Goal: Ask a question

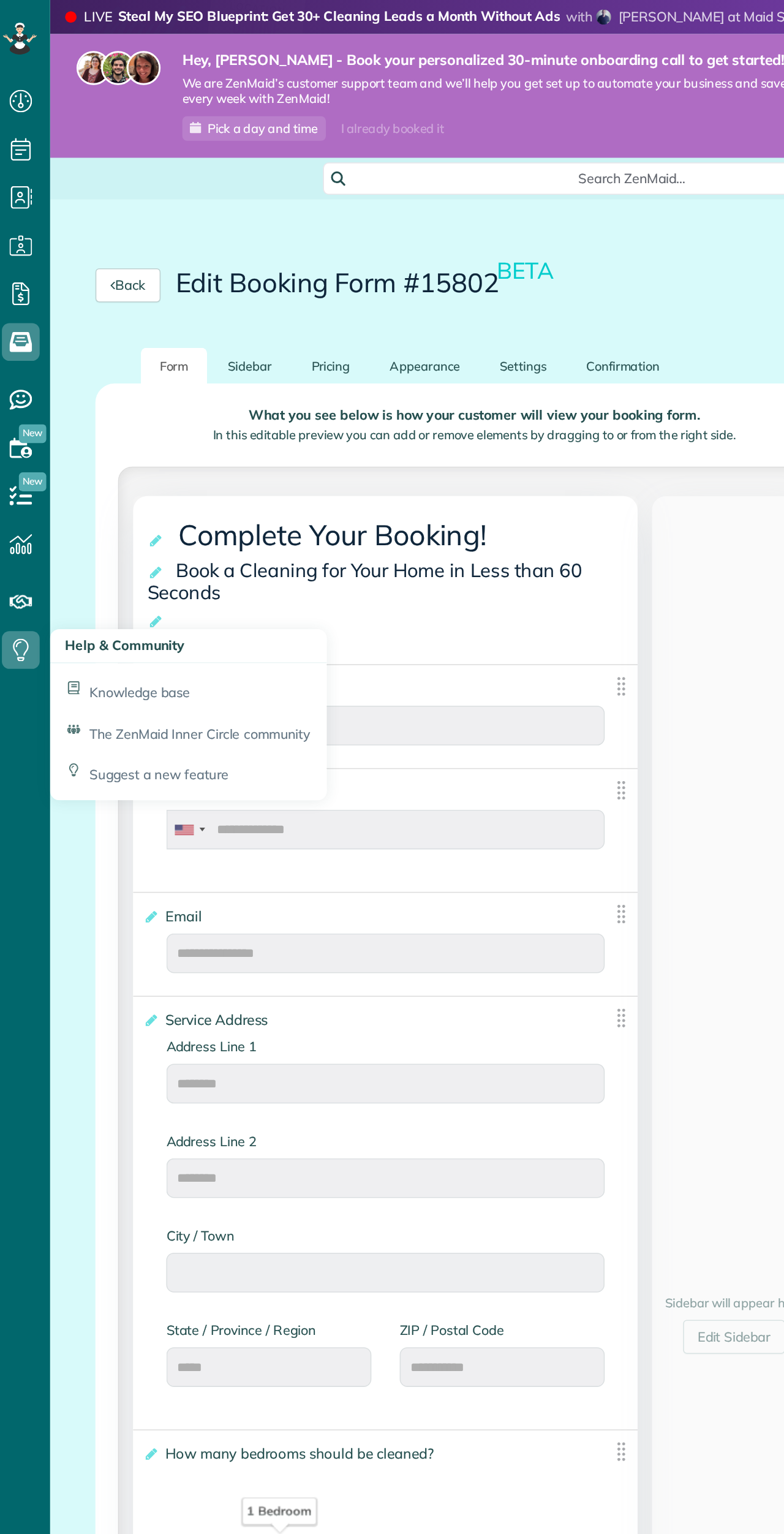
click at [25, 549] on div "Dashboard Scheduling Calendar View List View Dispatch View - Weekly scheduling …" at bounding box center [19, 767] width 38 height 1534
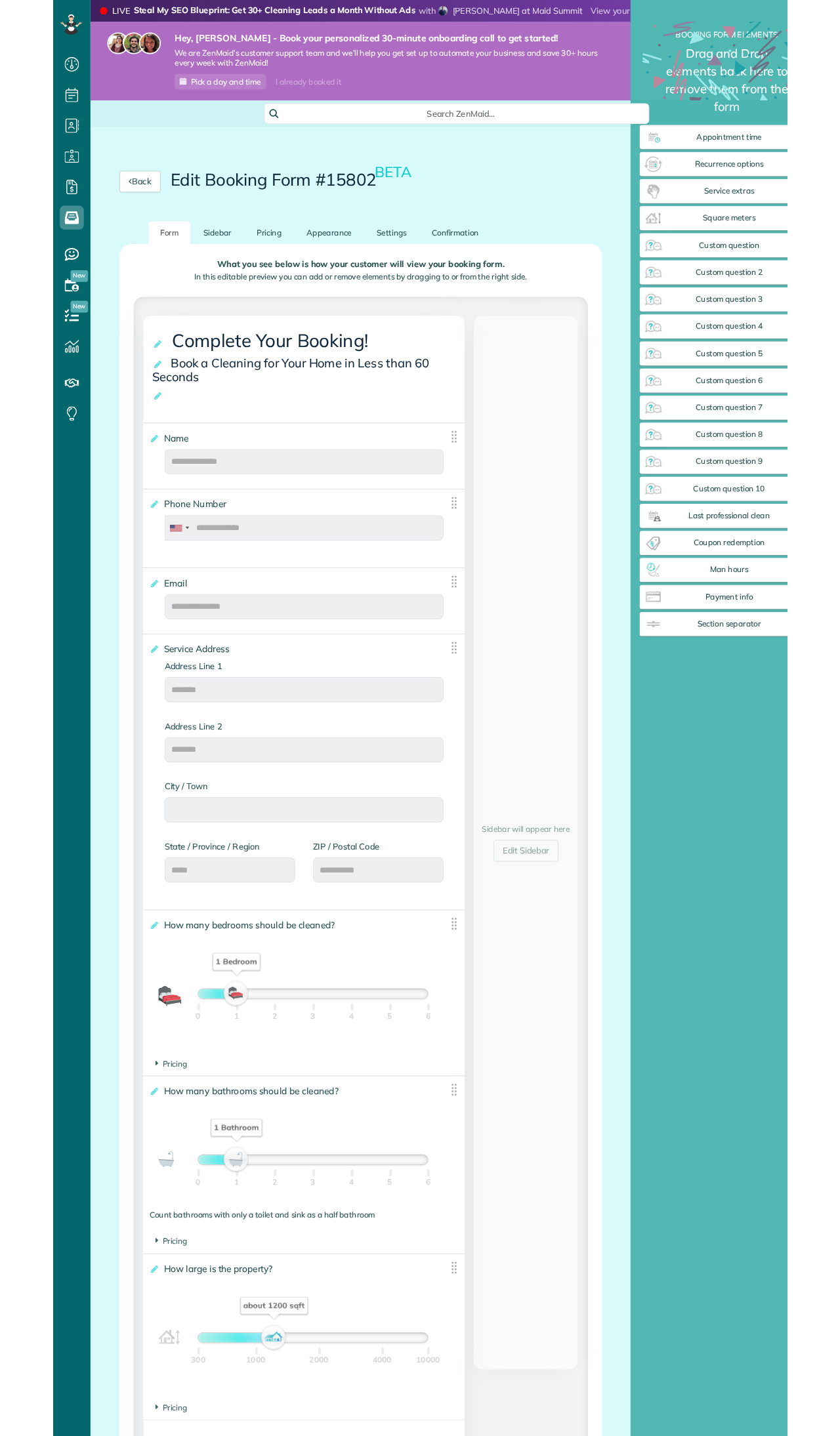
scroll to position [1469, 191]
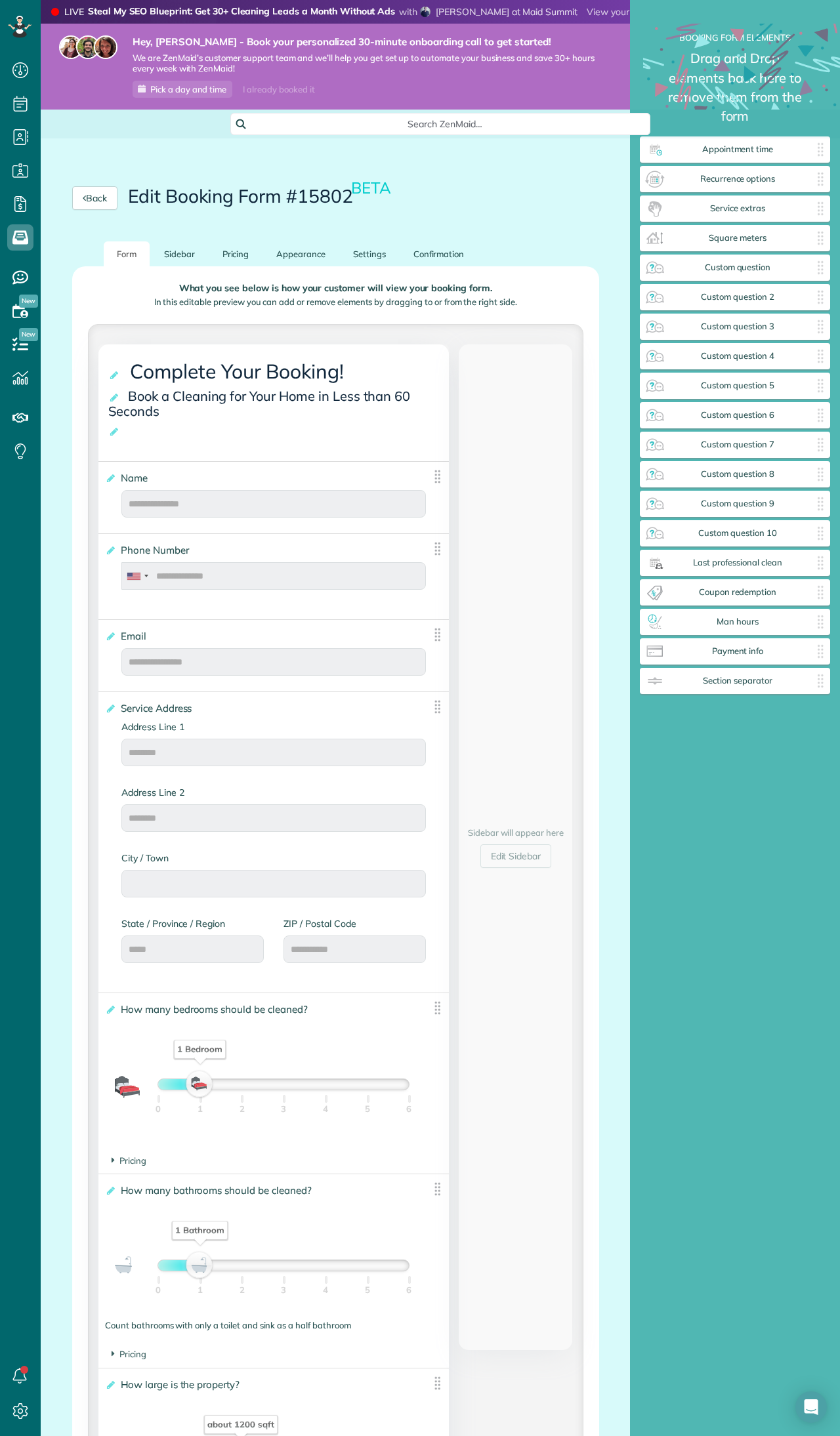
click at [817, 1410] on icon "Open Intercom Messenger" at bounding box center [811, 1407] width 14 height 16
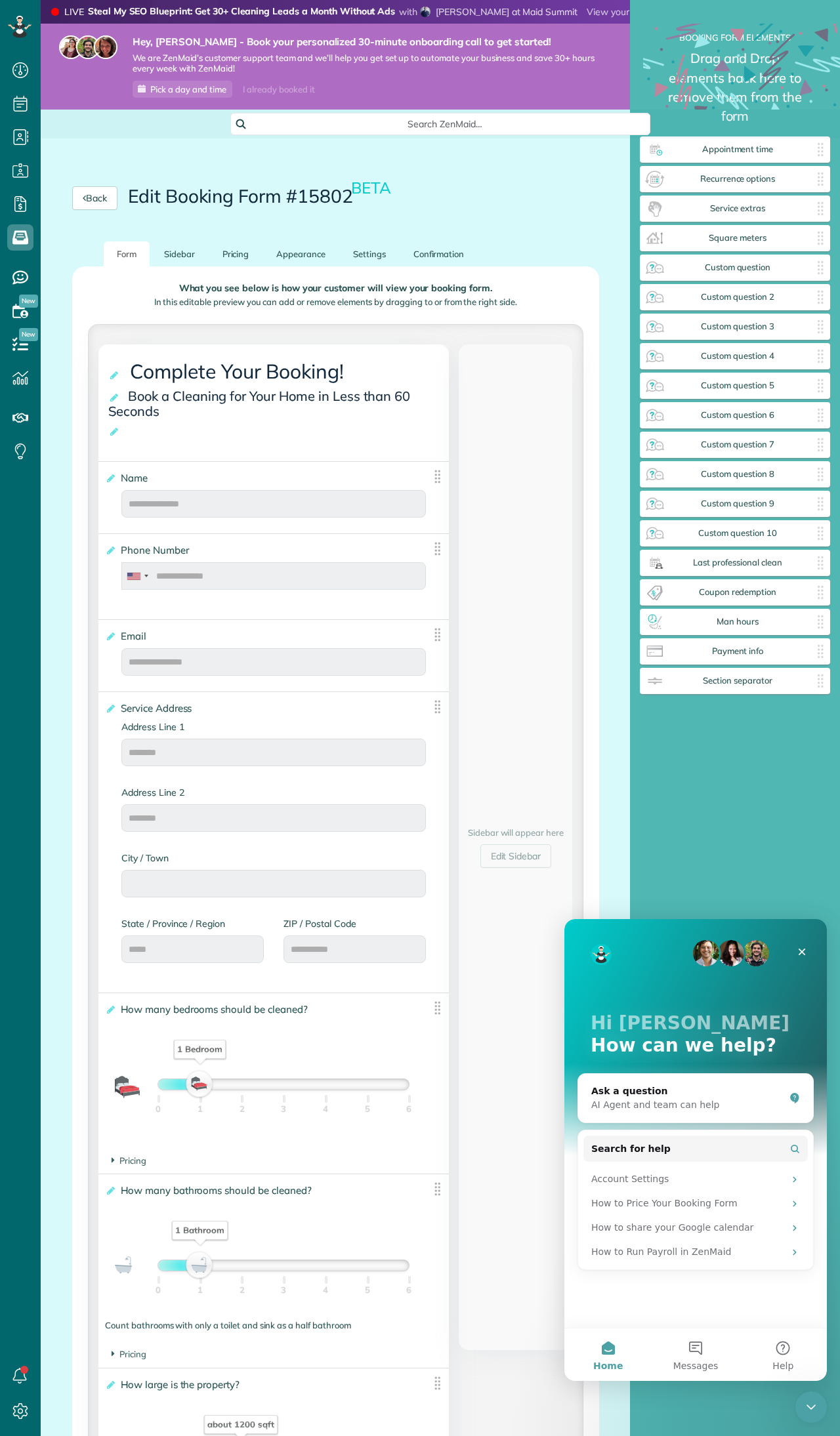
scroll to position [0, 0]
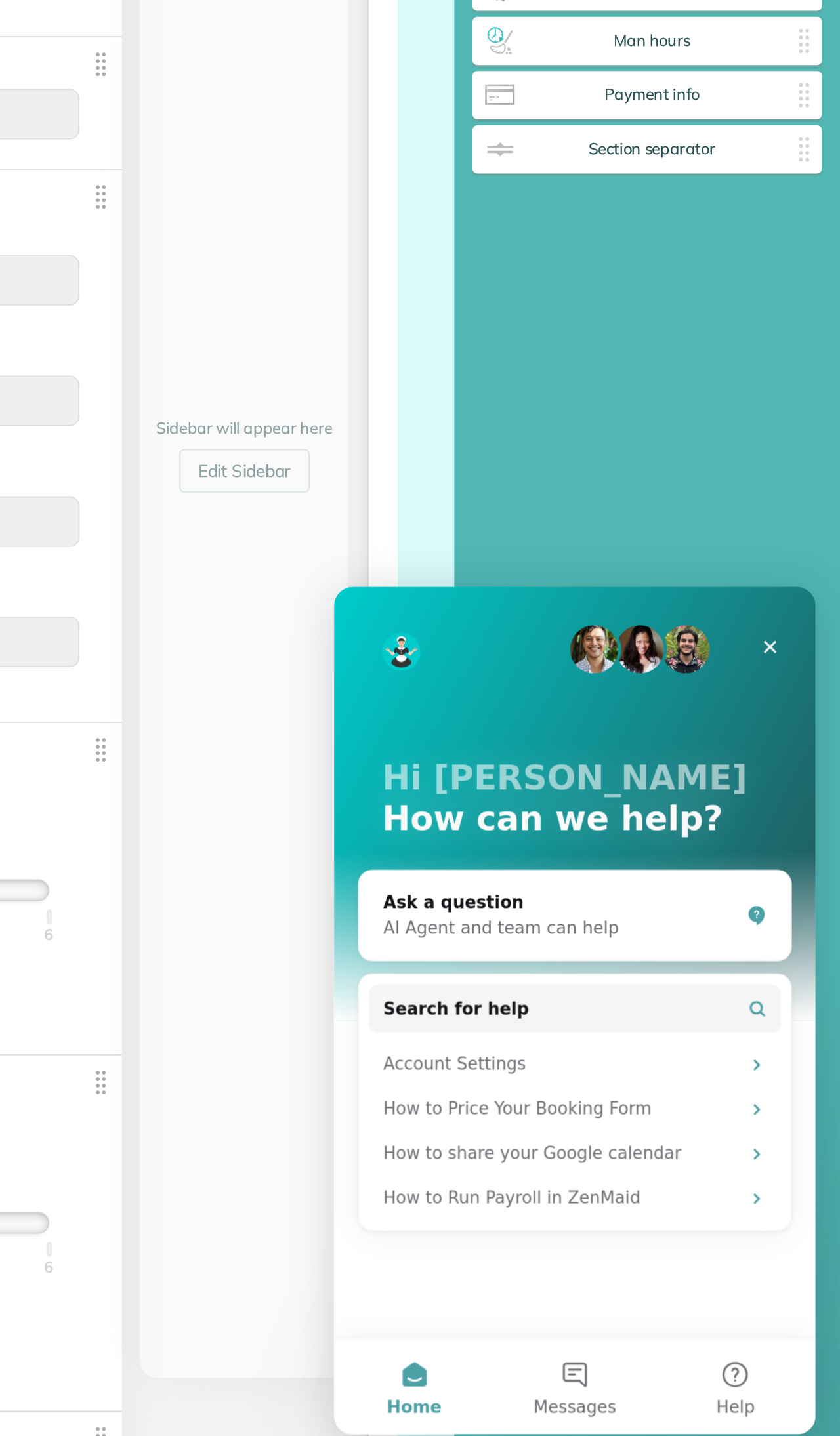
click at [489, 818] on button "Search for help" at bounding box center [464, 816] width 224 height 26
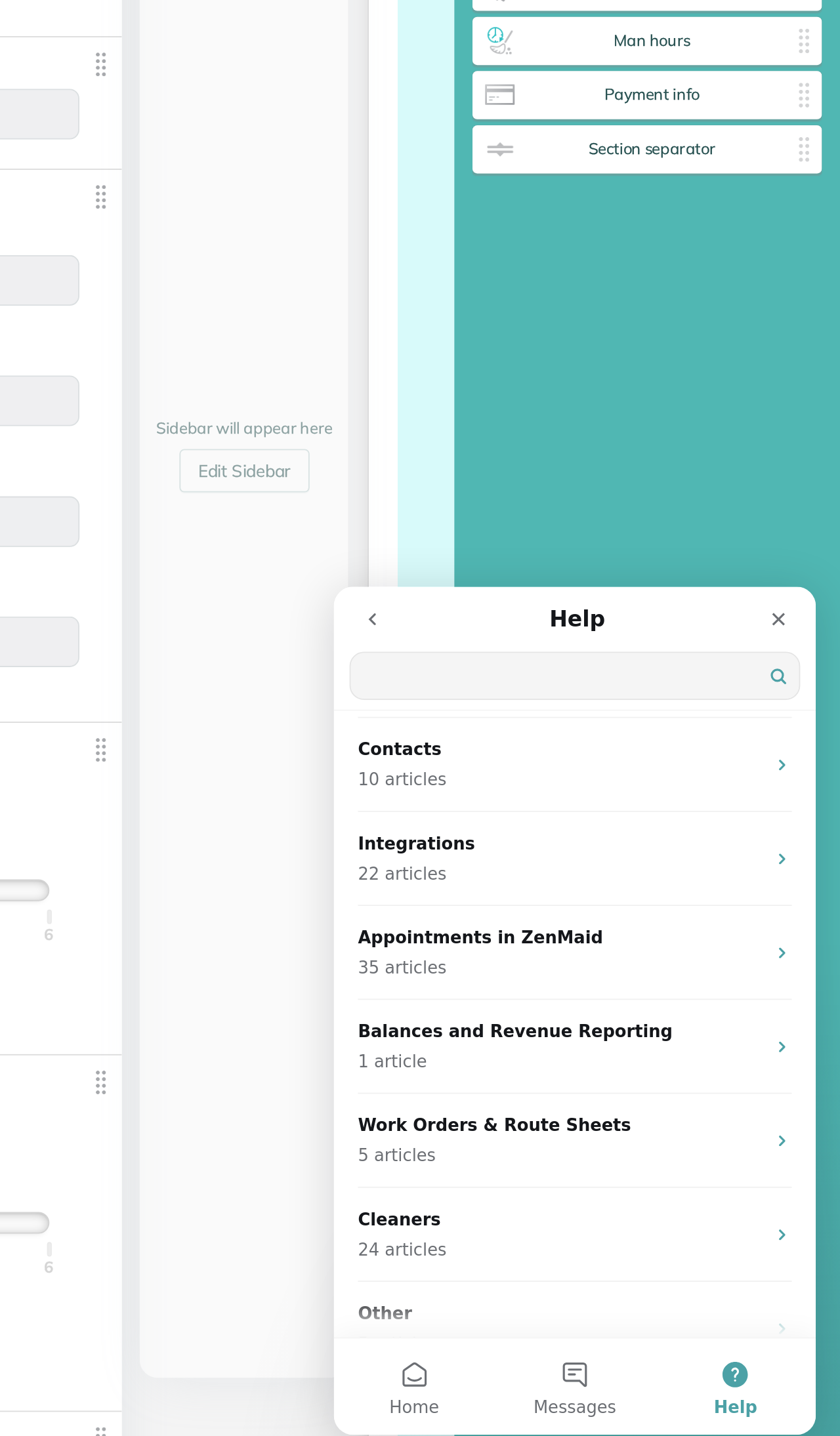
scroll to position [197, 0]
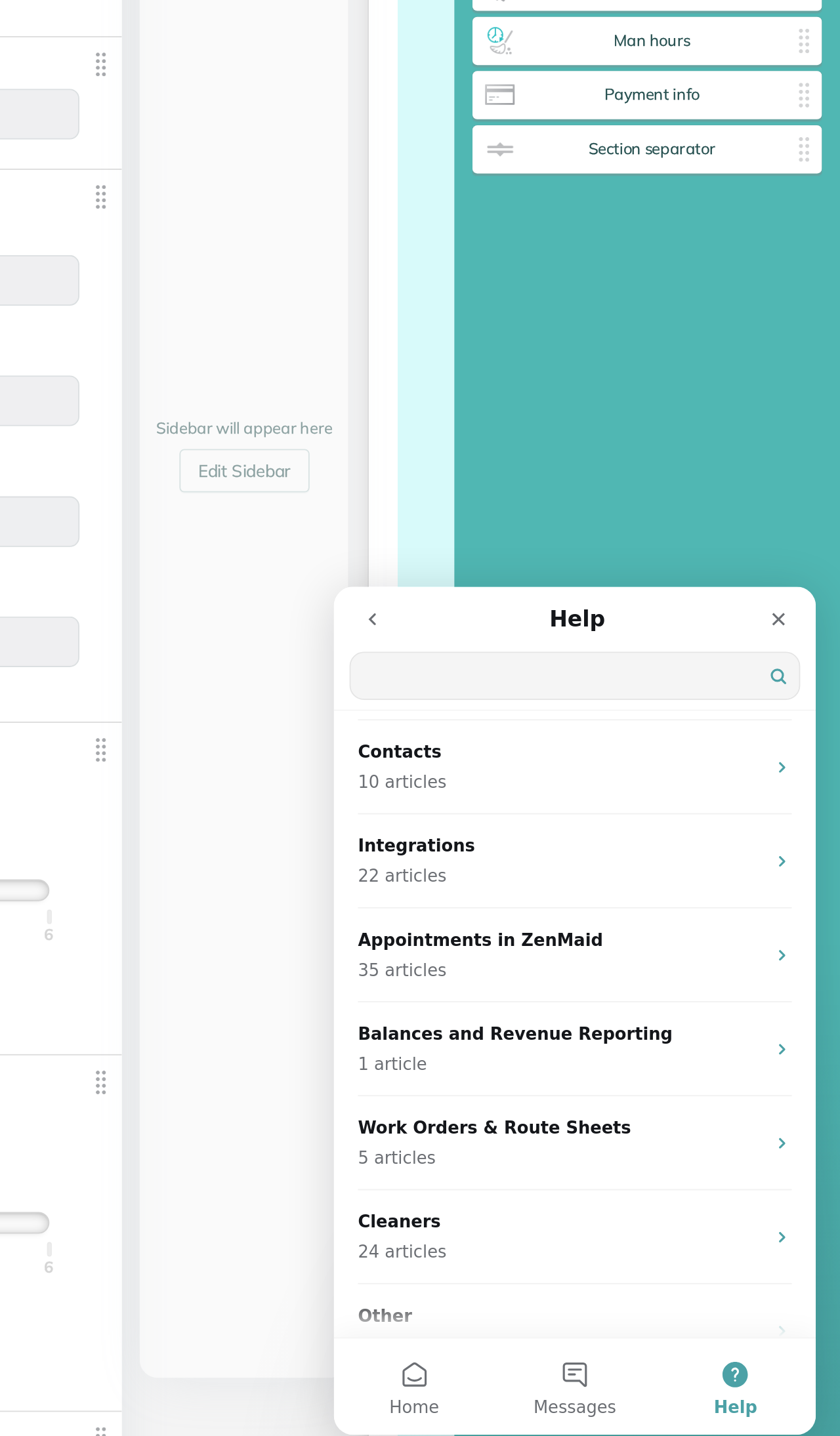
click at [472, 1031] on span "Messages" at bounding box center [465, 1034] width 46 height 9
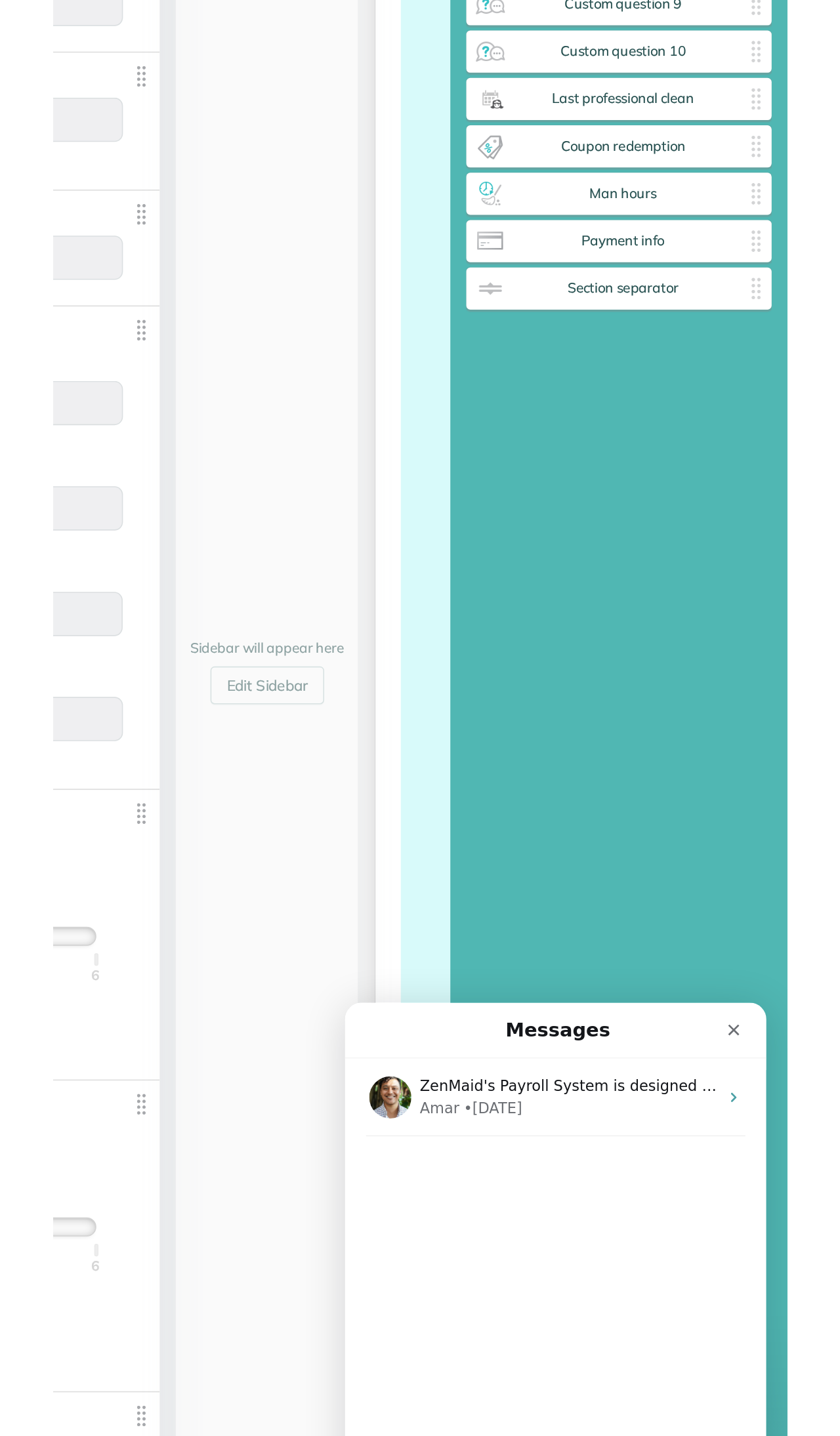
scroll to position [1749, 191]
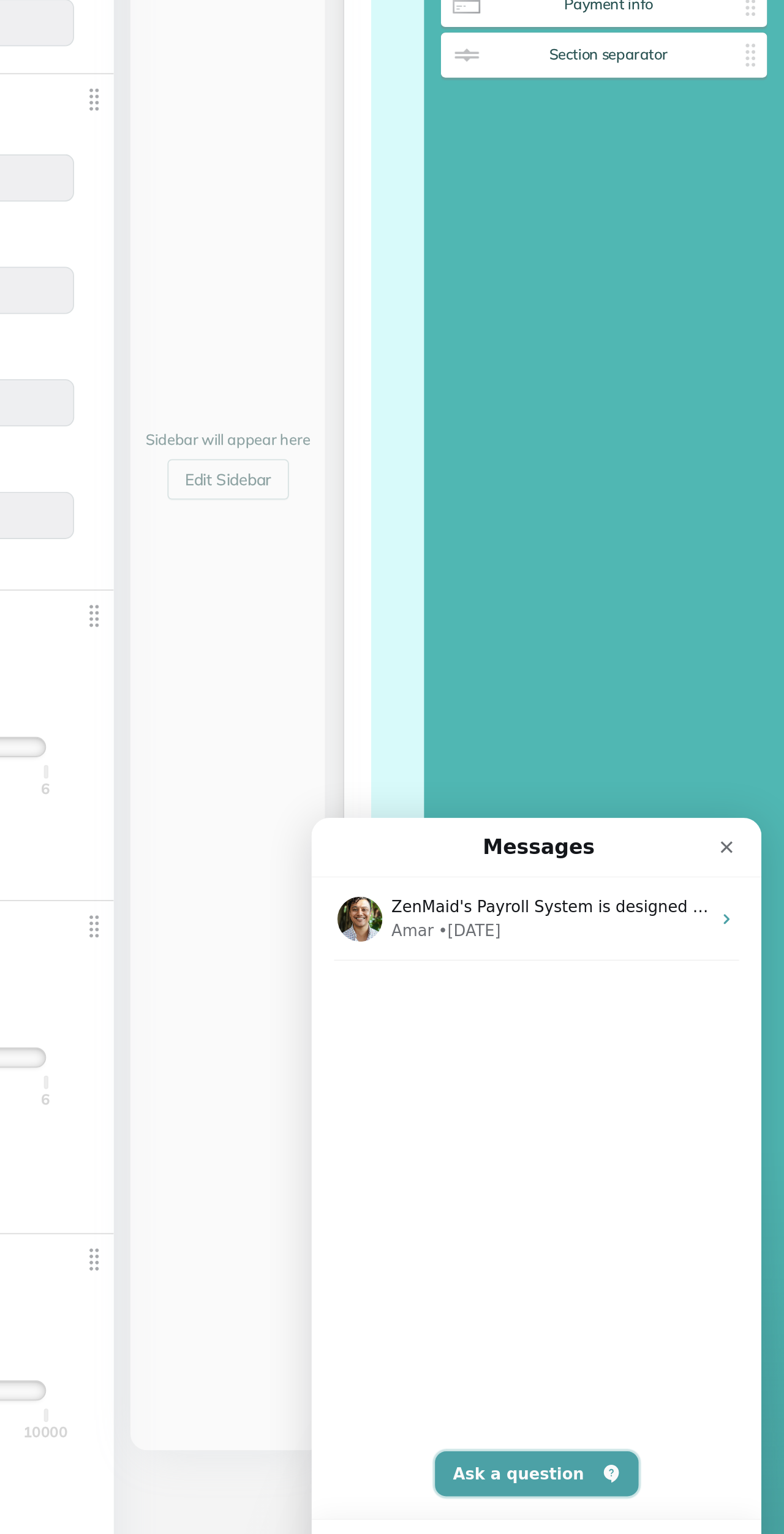
click at [467, 1186] on button "Ask a question" at bounding box center [433, 1175] width 111 height 25
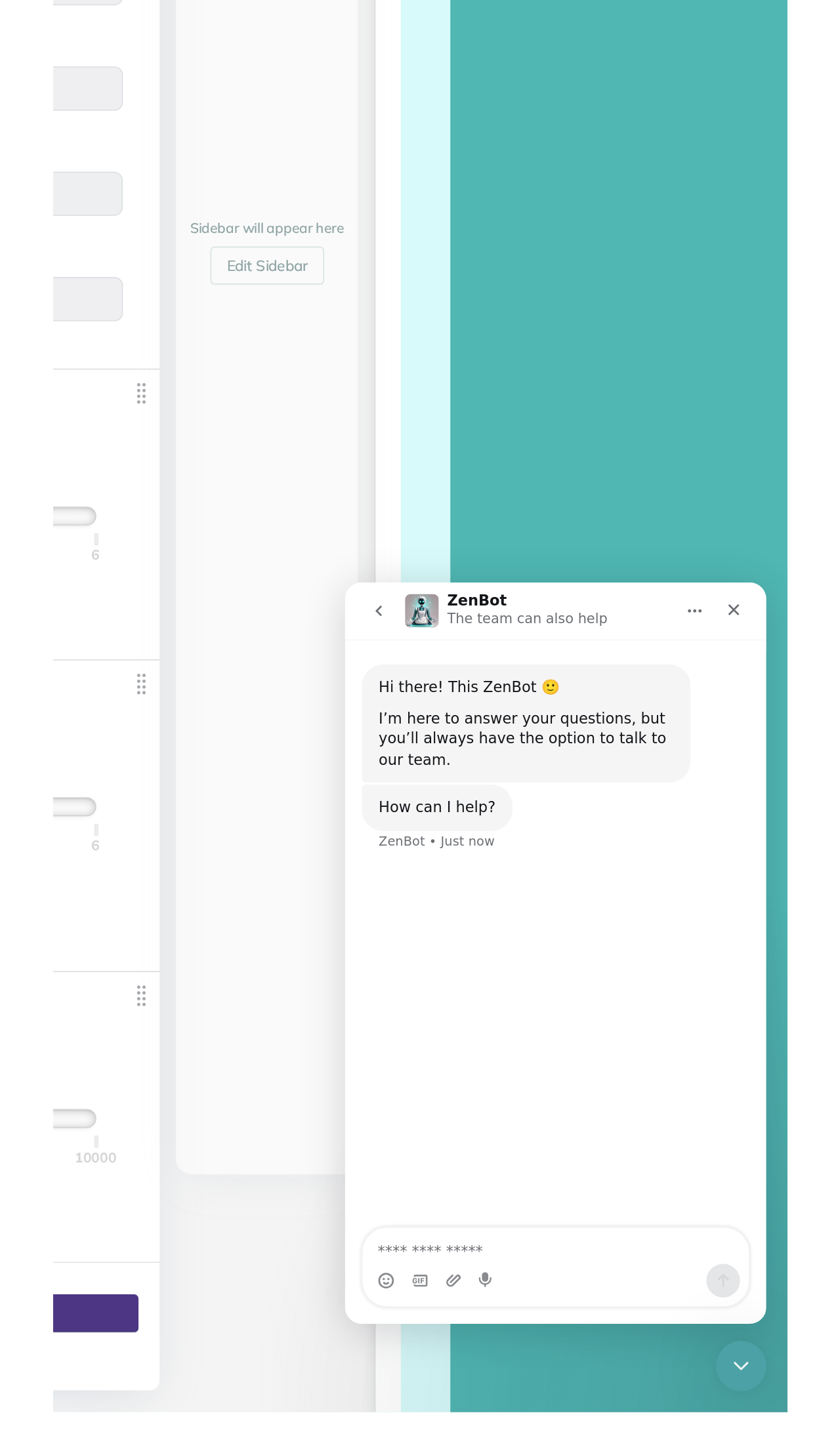
scroll to position [1436, 41]
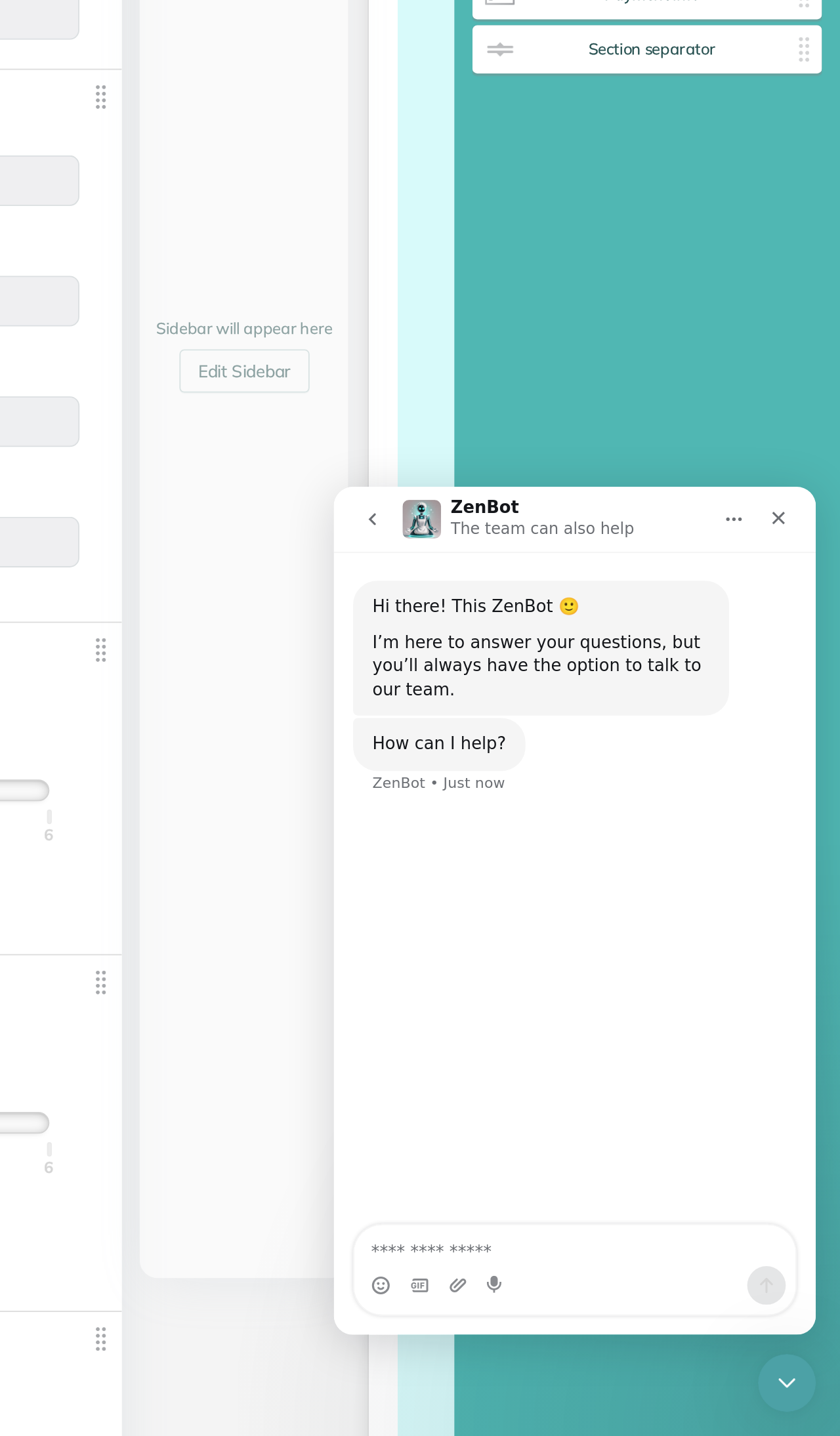
click at [436, 905] on textarea "Ask a question…" at bounding box center [464, 900] width 240 height 22
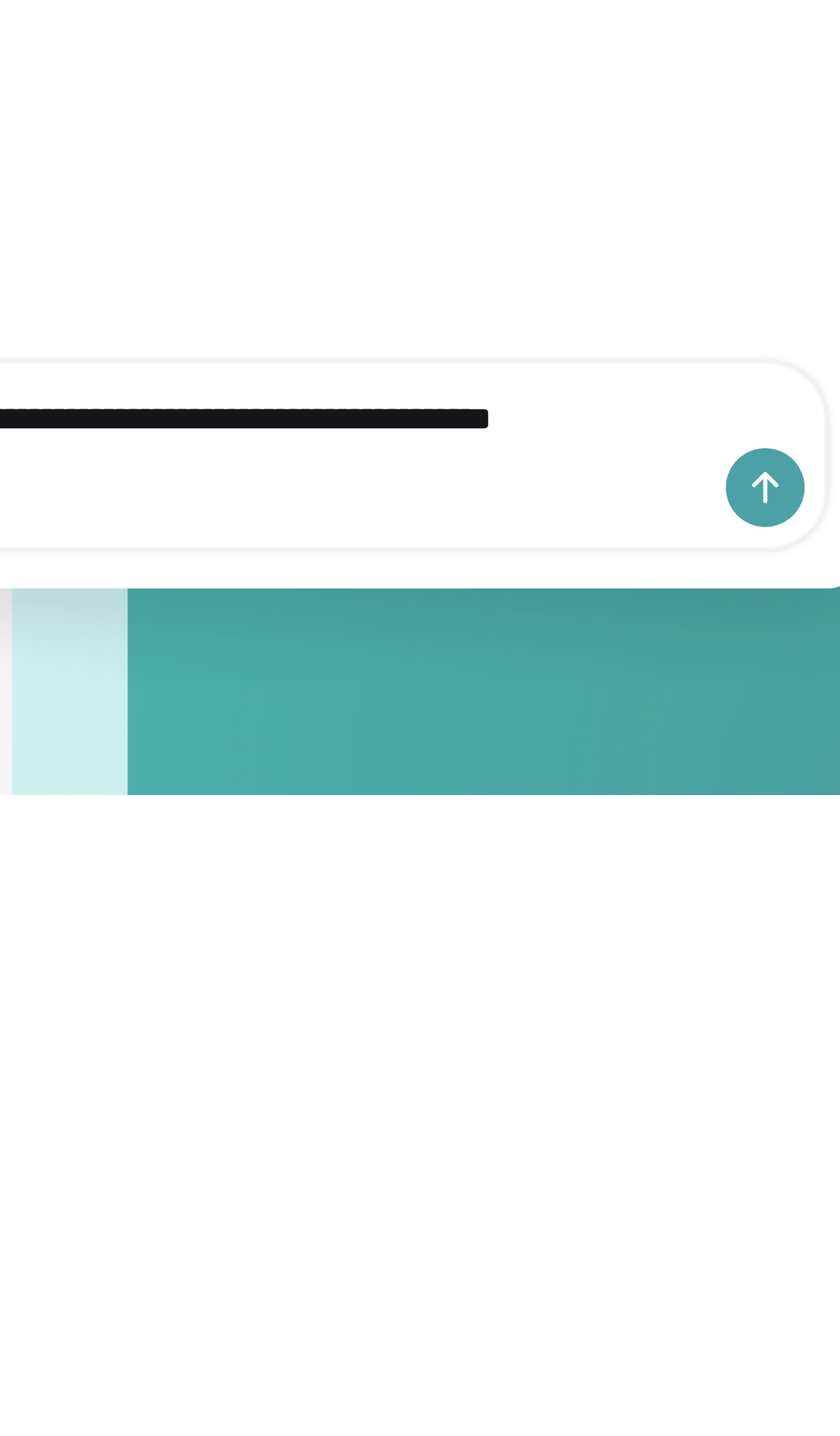
type textarea "**********"
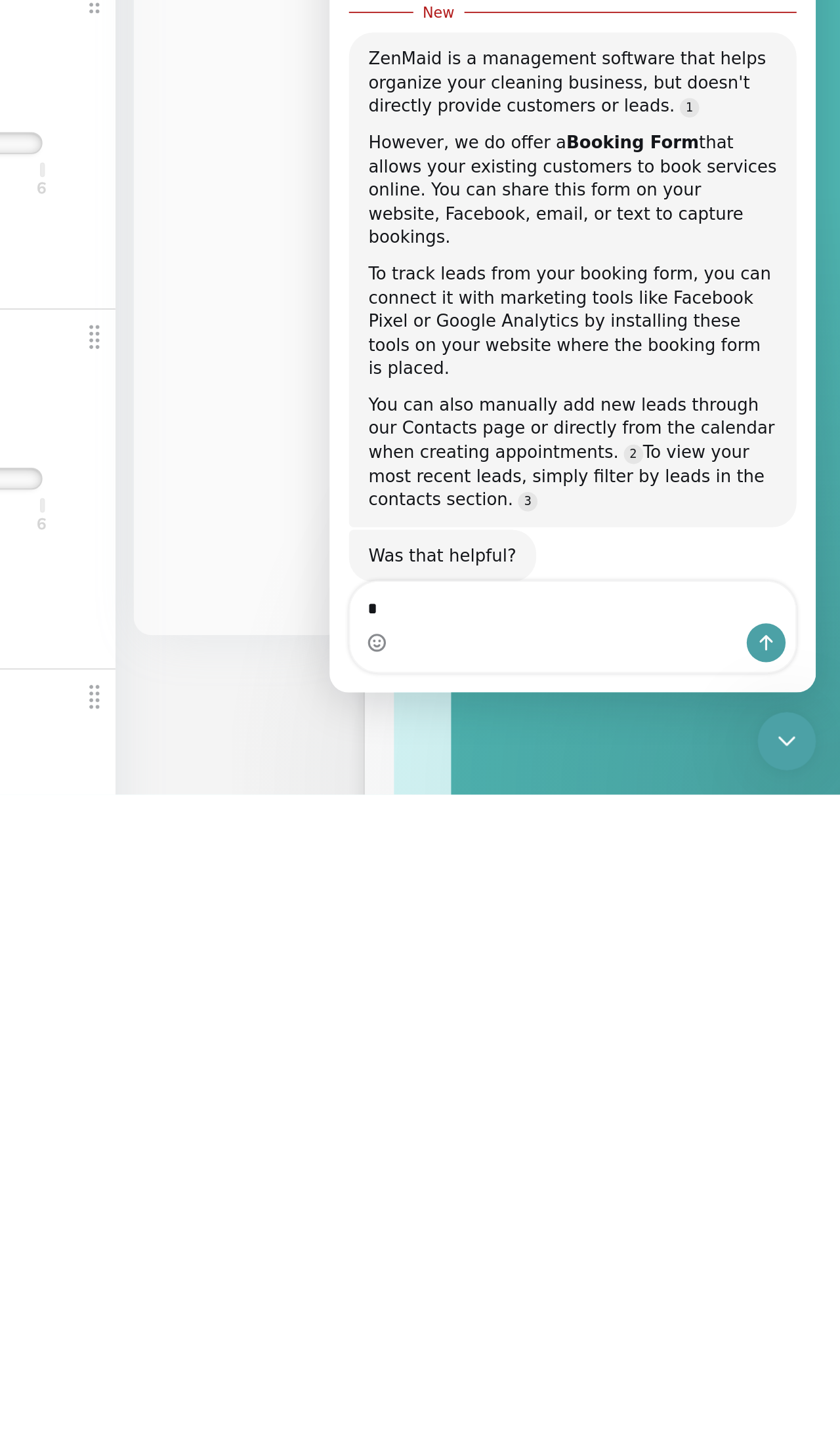
scroll to position [0, 0]
type textarea "**"
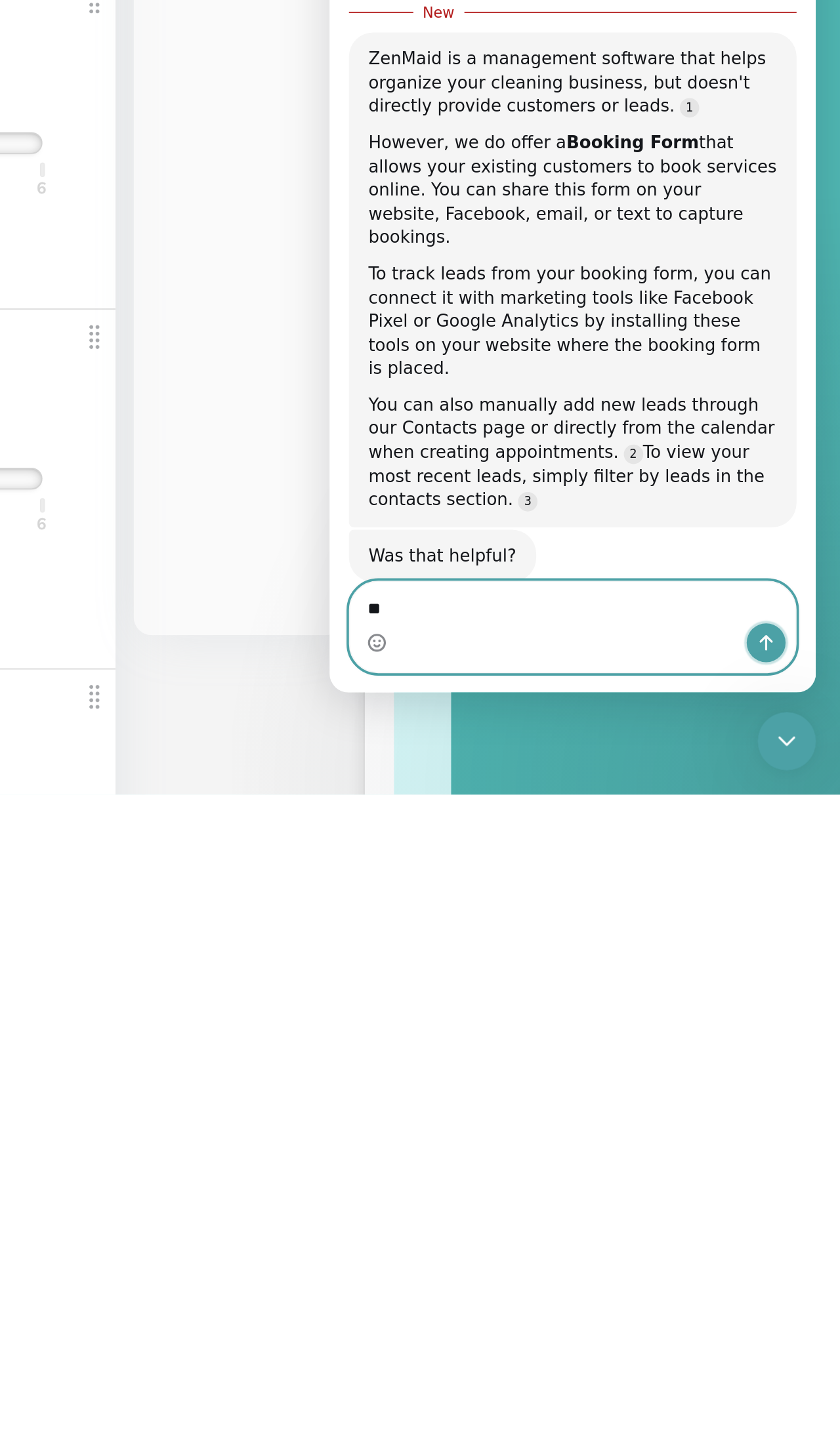
click at [572, 270] on button "Send a message…" at bounding box center [565, 272] width 21 height 21
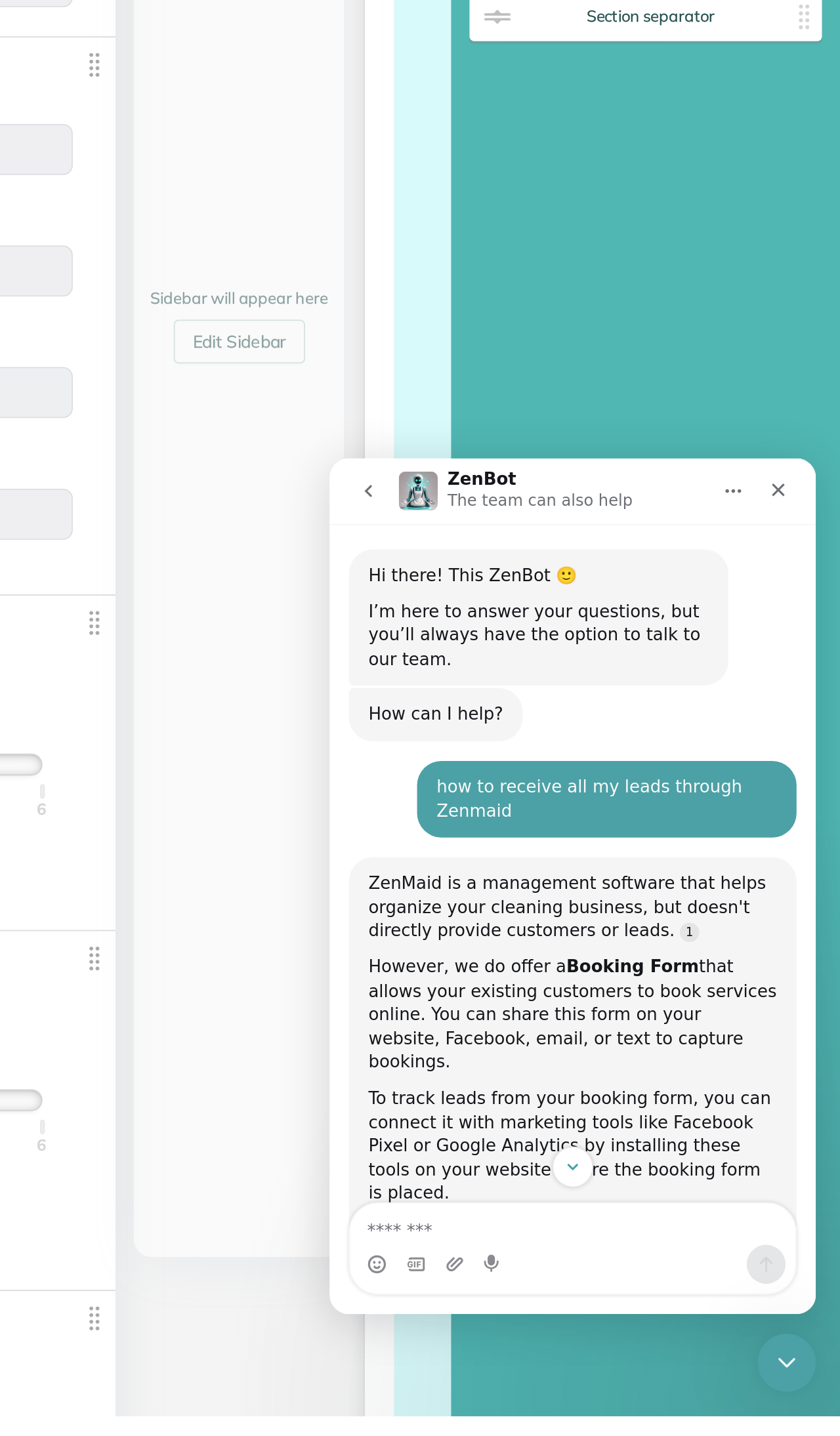
click at [480, 845] on link "Edit Sidebar" at bounding box center [515, 857] width 71 height 24
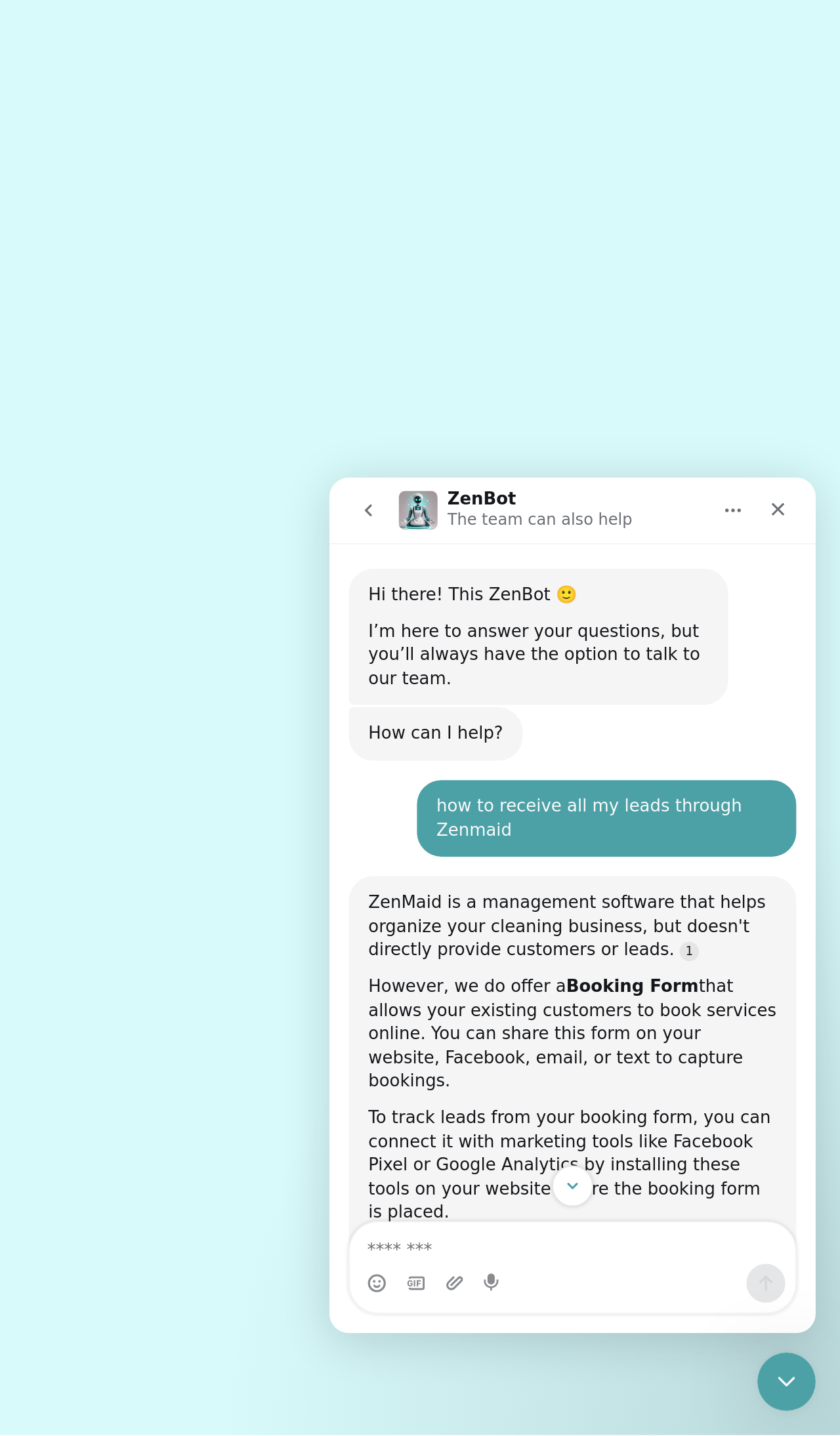
click at [534, 493] on button "Home" at bounding box center [546, 494] width 25 height 25
click at [339, 498] on button "go back" at bounding box center [349, 494] width 25 height 25
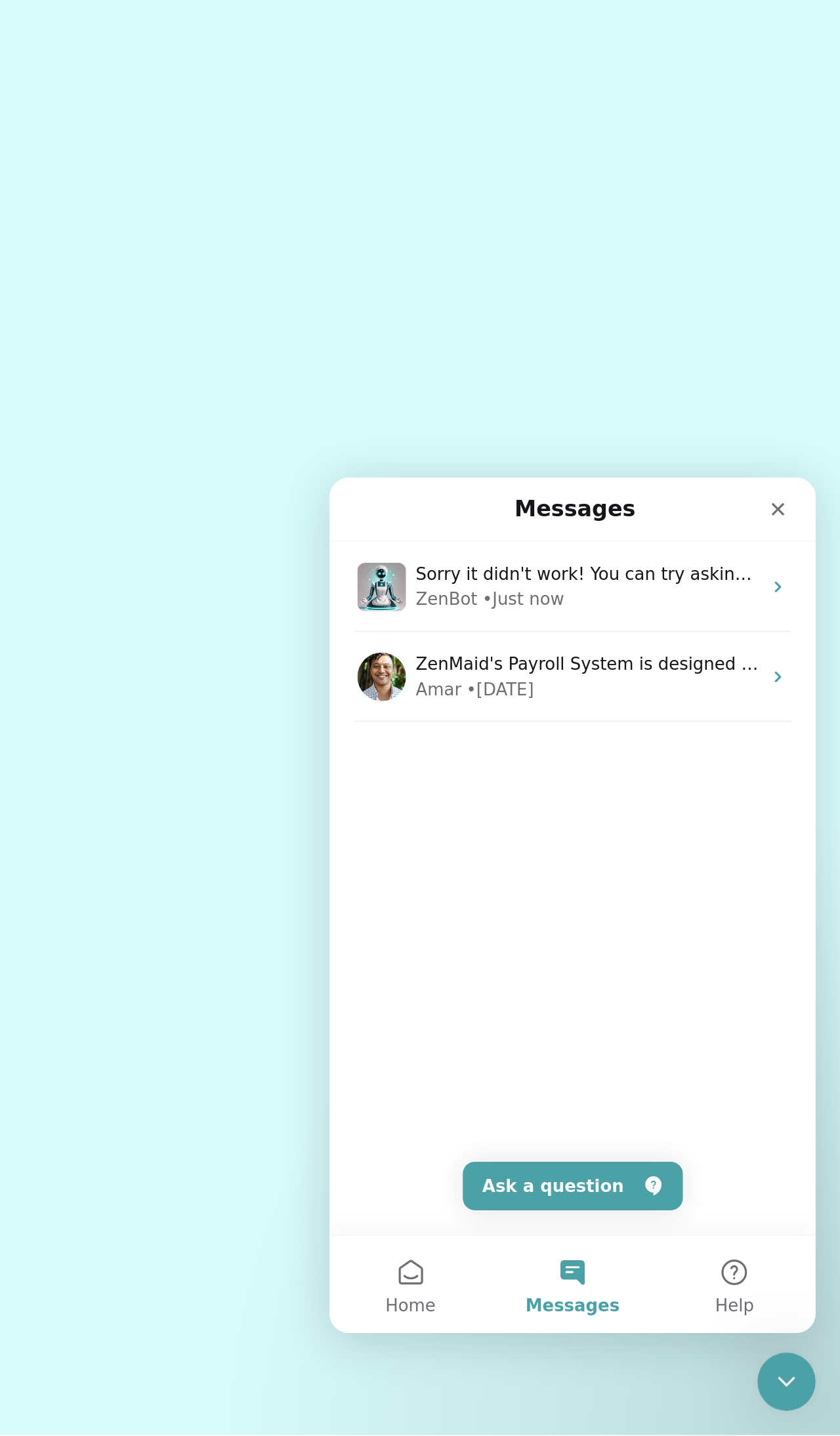
click at [481, 594] on div "Amar • [DATE]" at bounding box center [468, 591] width 185 height 14
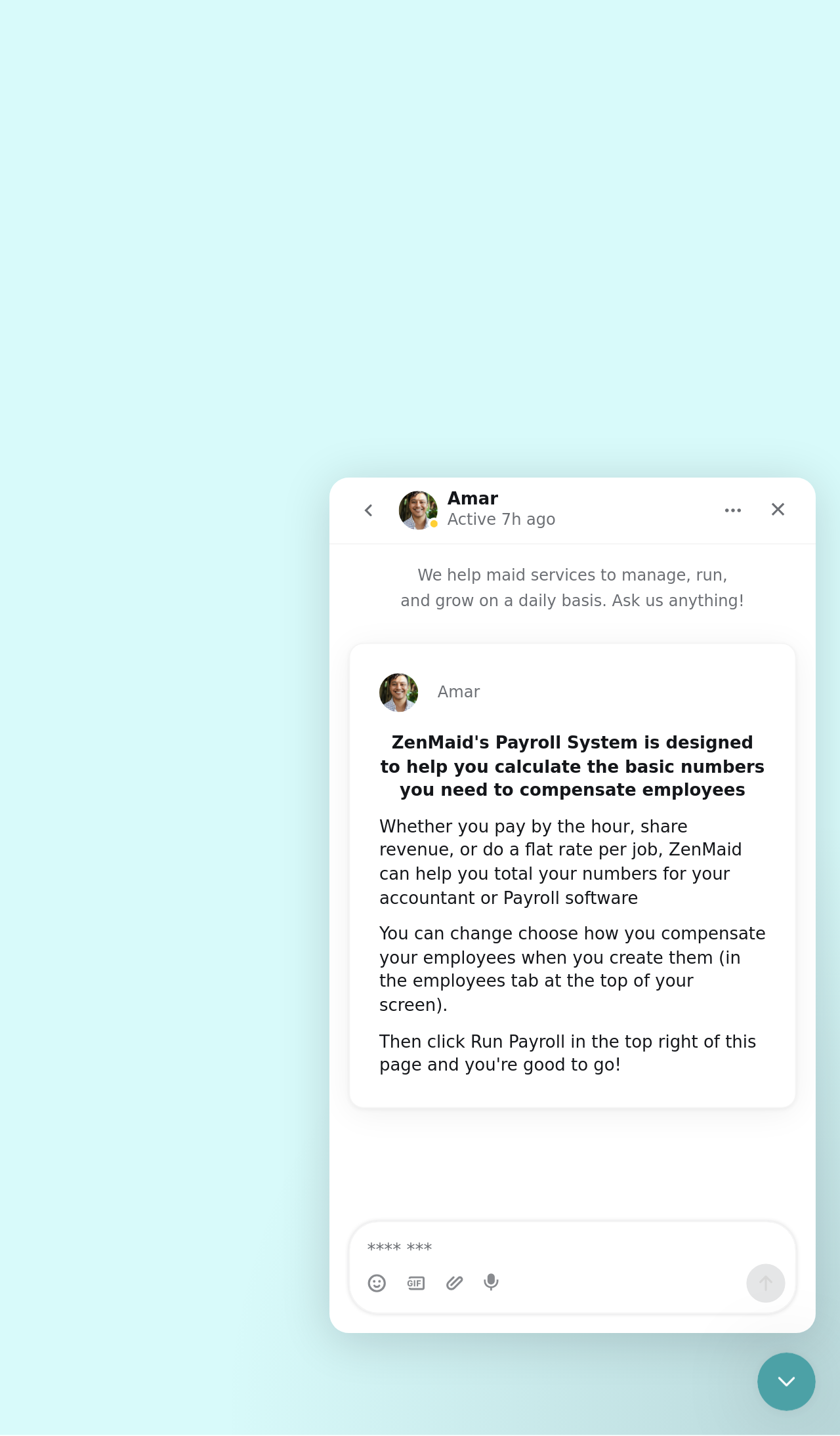
click at [459, 899] on textarea "Message…" at bounding box center [460, 890] width 240 height 22
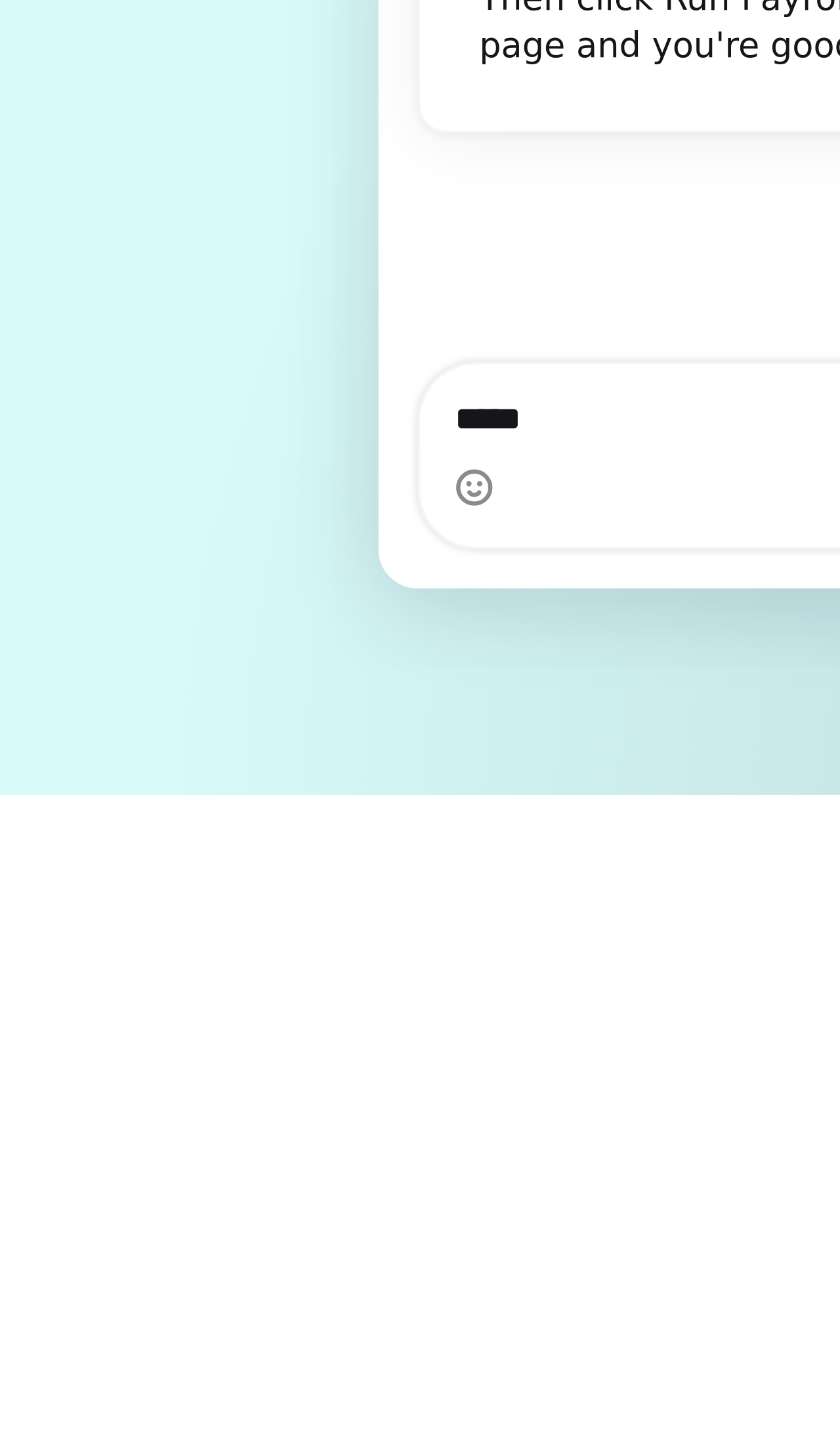
type textarea "*****"
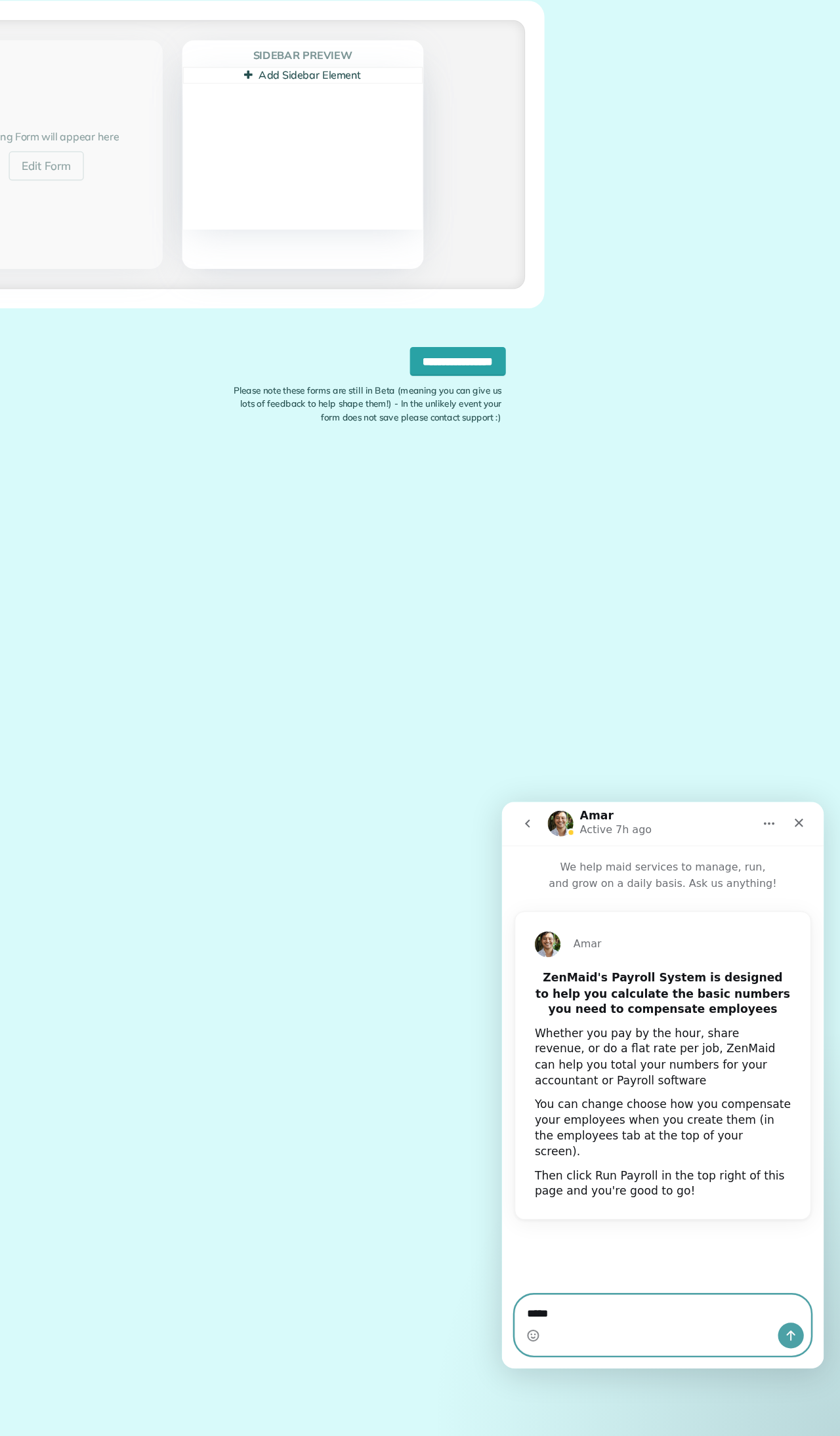
click at [709, 1223] on textarea "*****" at bounding box center [632, 1215] width 240 height 22
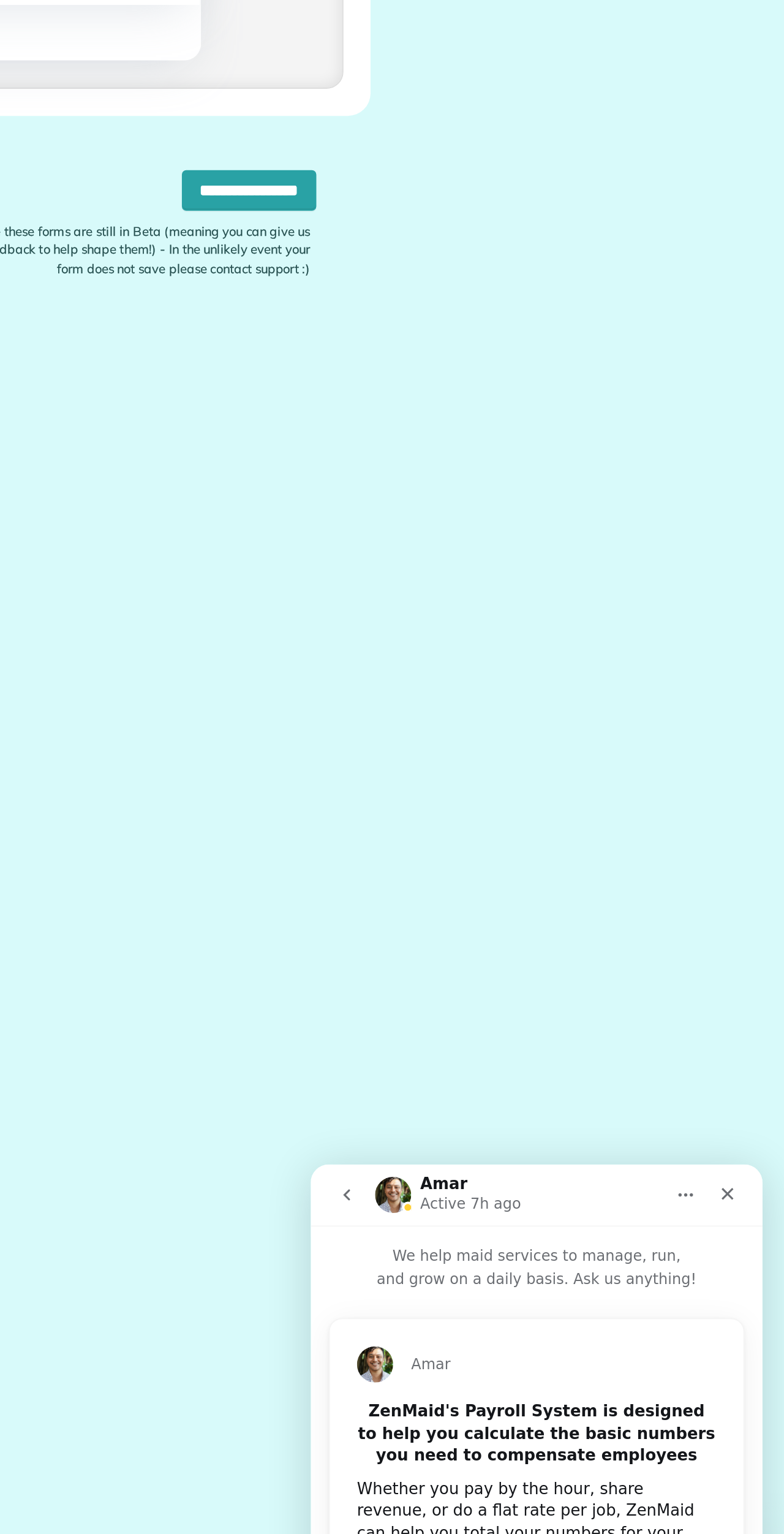
scroll to position [1602, 38]
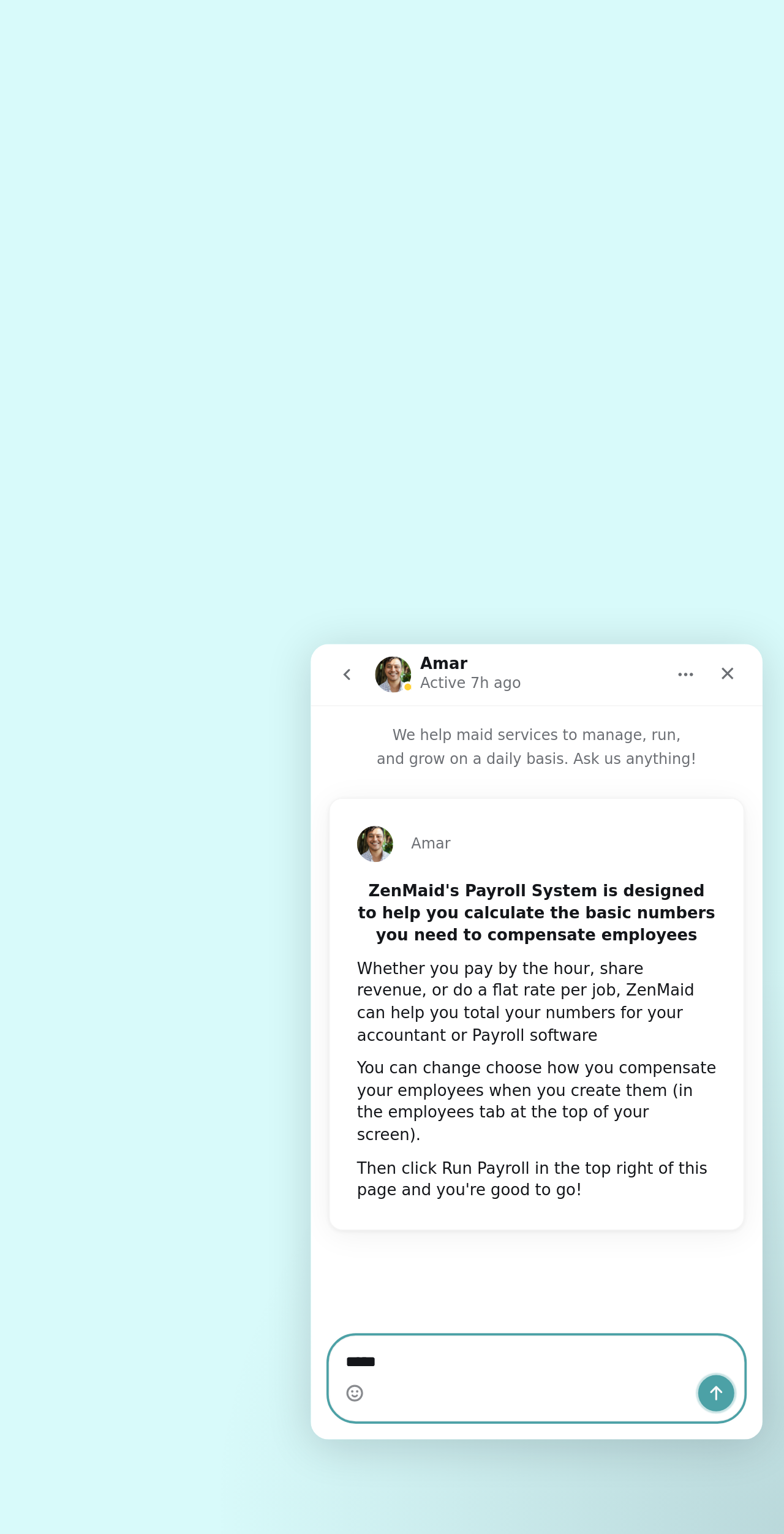
click at [528, 1054] on button "Send a message…" at bounding box center [529, 1049] width 20 height 20
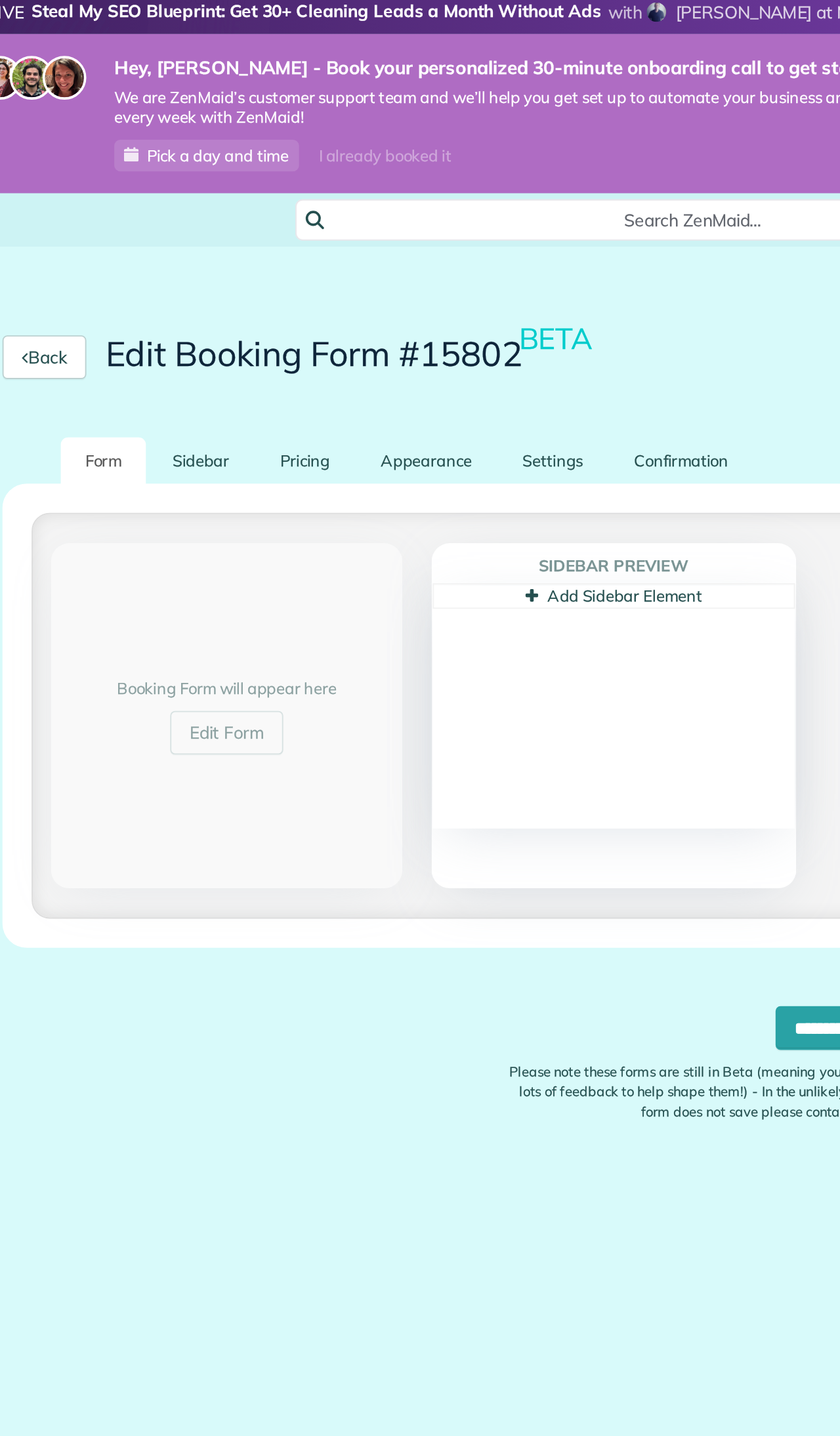
scroll to position [1436, 41]
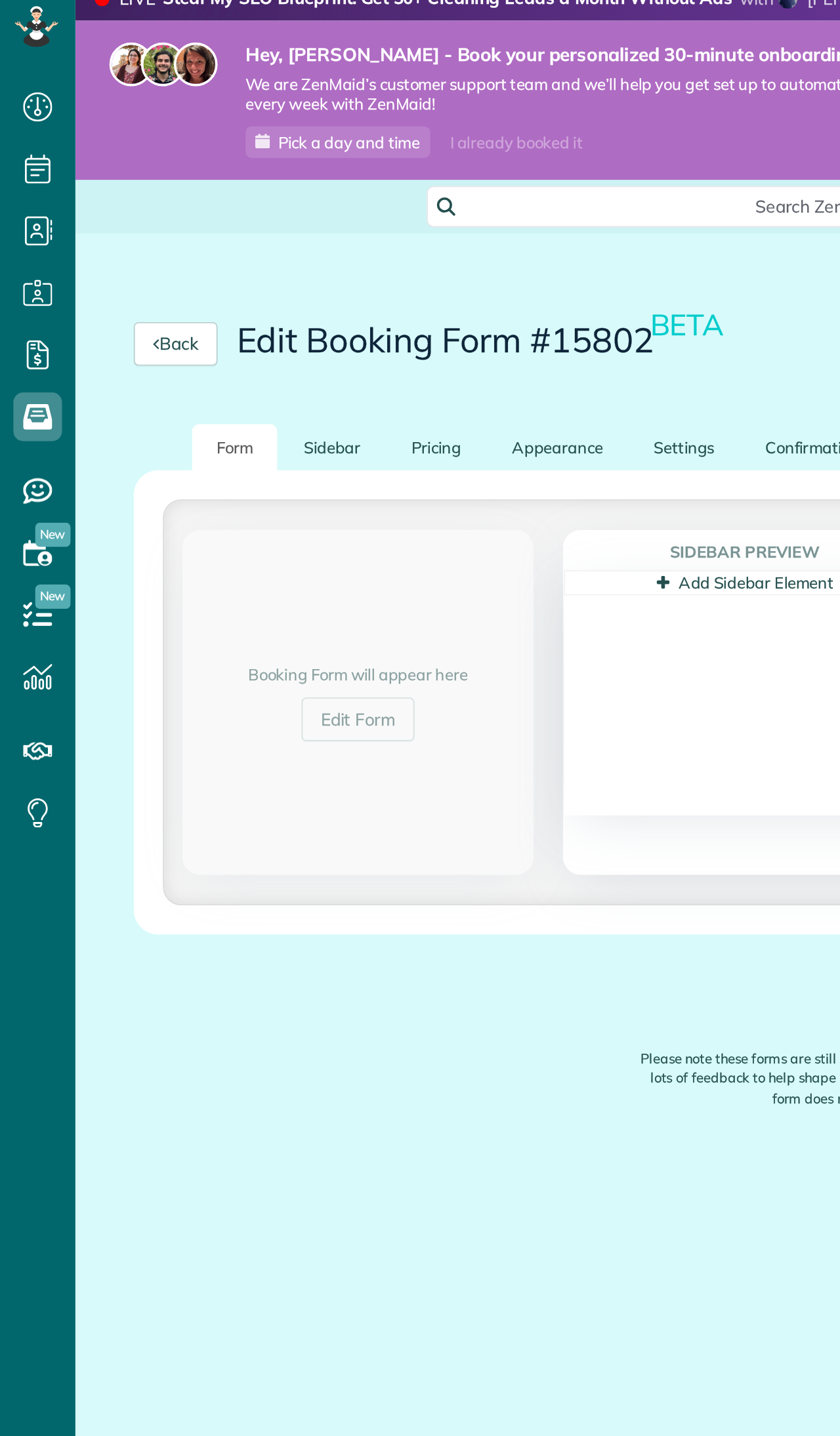
click at [167, 242] on link "Sidebar" at bounding box center [179, 255] width 57 height 26
click at [116, 242] on link "Form" at bounding box center [127, 255] width 46 height 26
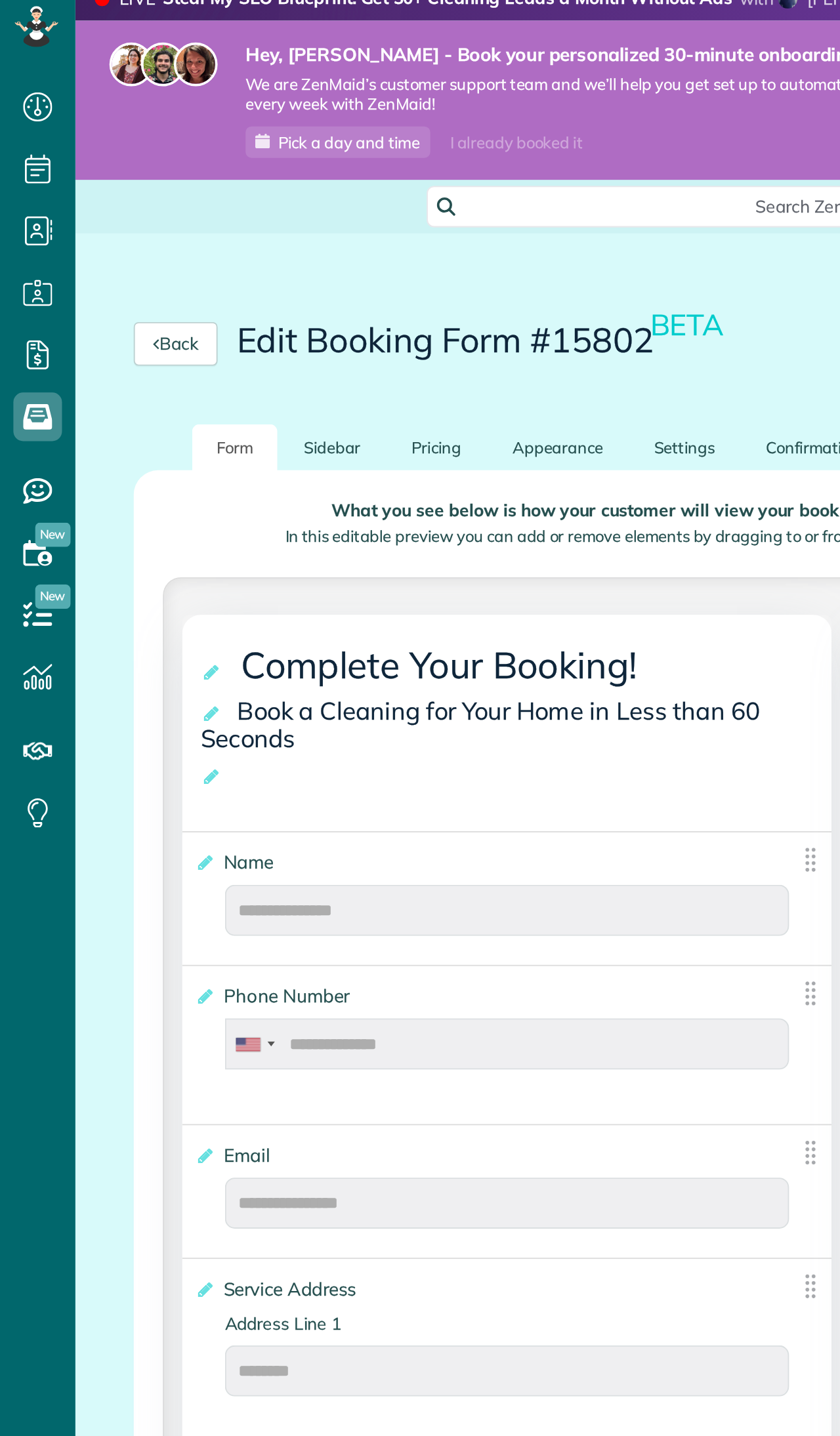
click at [97, 194] on link "Back" at bounding box center [95, 198] width 46 height 24
click at [173, 245] on link "Sidebar" at bounding box center [179, 255] width 57 height 26
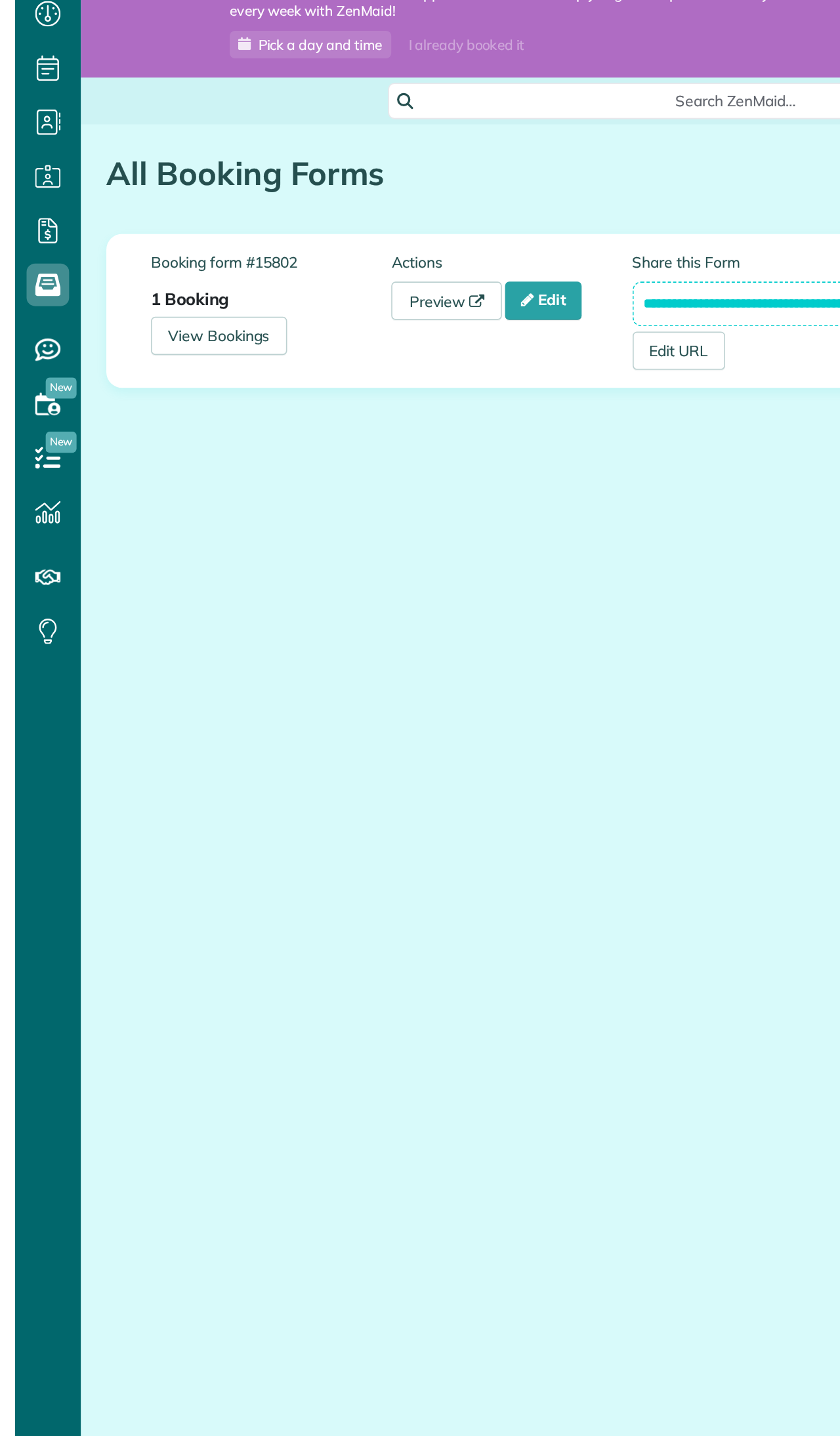
scroll to position [1436, 41]
